Goal: Task Accomplishment & Management: Manage account settings

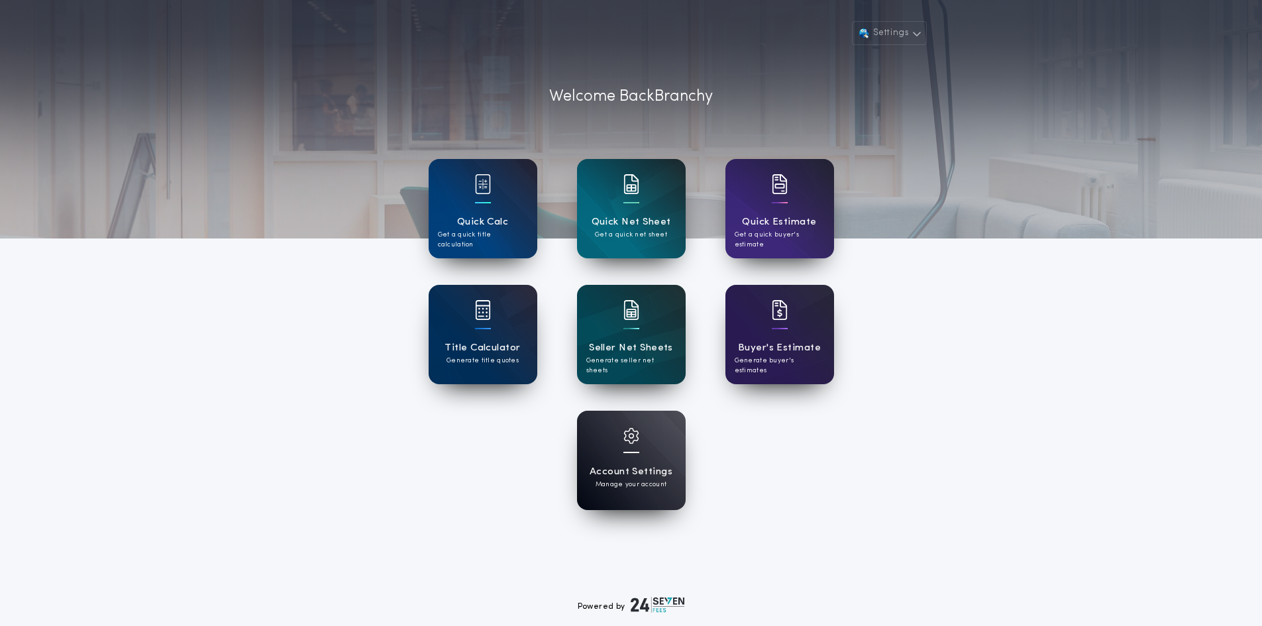
click at [655, 431] on div "Account Settings Manage your account" at bounding box center [631, 460] width 109 height 99
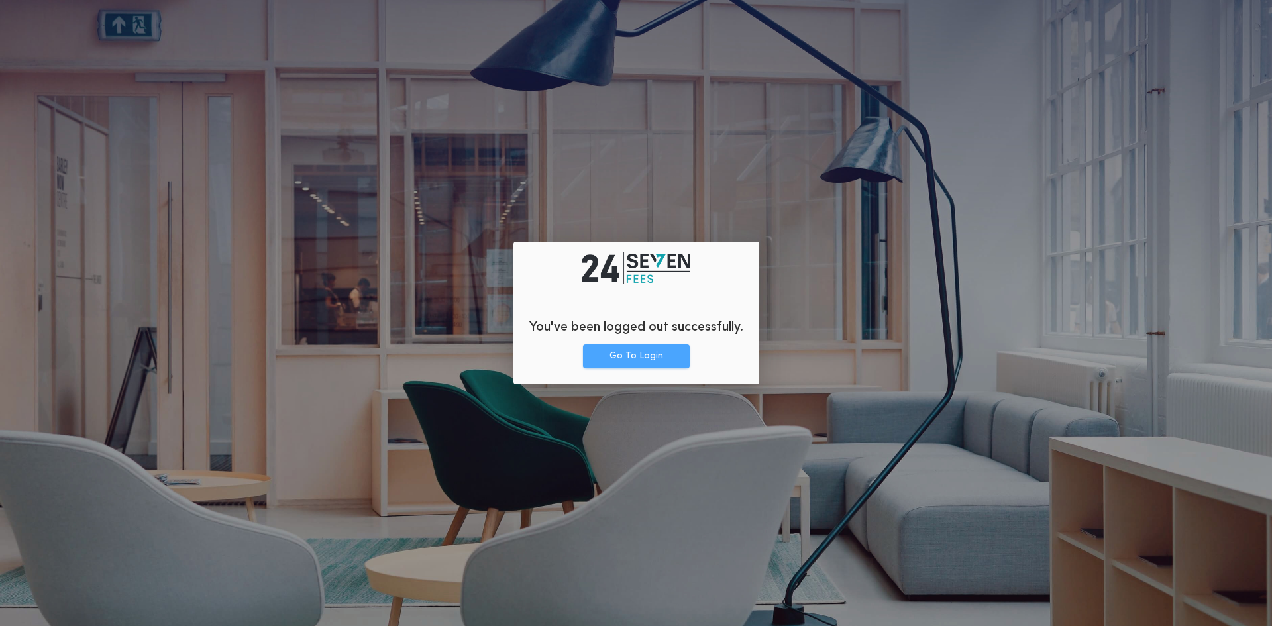
click at [618, 354] on button "Go To Login" at bounding box center [636, 357] width 107 height 24
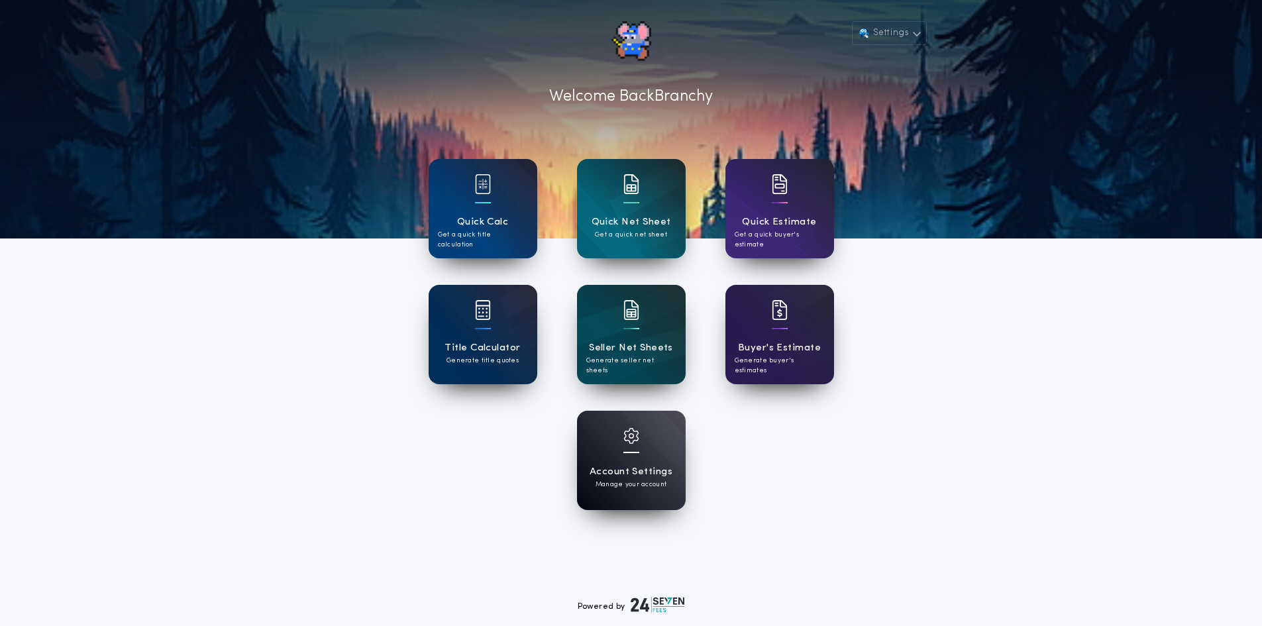
click at [611, 434] on div "Account Settings Manage your account" at bounding box center [631, 460] width 109 height 99
